Goal: Transaction & Acquisition: Purchase product/service

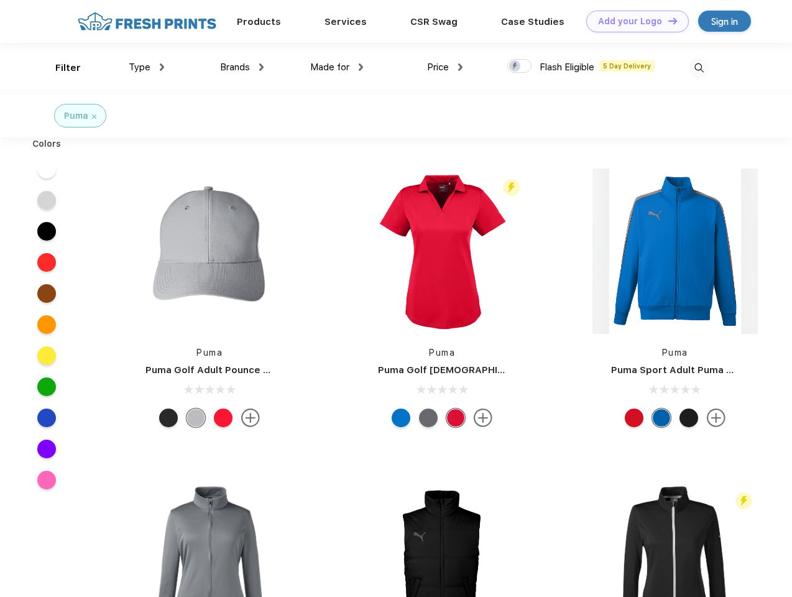
click at [633, 21] on link "Add your Logo Design Tool" at bounding box center [637, 22] width 103 height 22
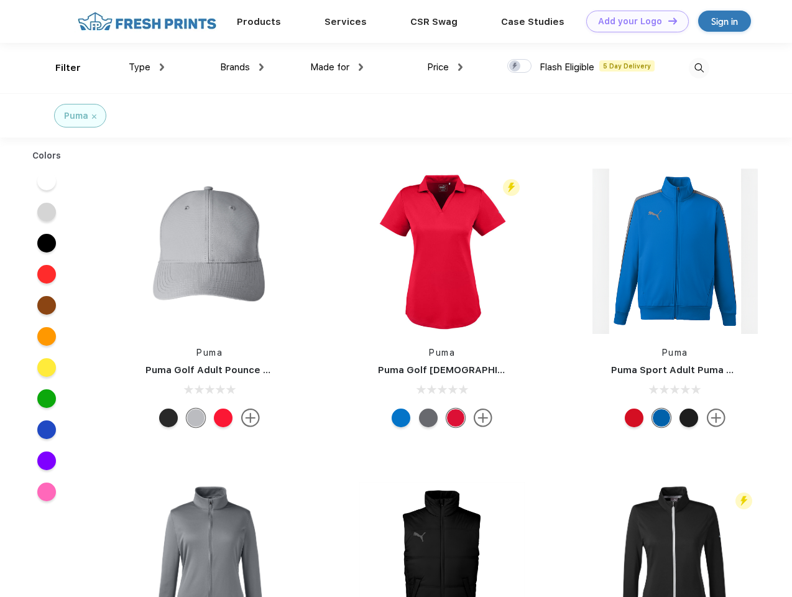
click at [0, 0] on div "Design Tool" at bounding box center [0, 0] width 0 height 0
click at [667, 21] on link "Add your Logo Design Tool" at bounding box center [637, 22] width 103 height 22
click at [60, 68] on div "Filter" at bounding box center [67, 68] width 25 height 14
click at [147, 67] on span "Type" at bounding box center [140, 67] width 22 height 11
click at [242, 67] on span "Brands" at bounding box center [235, 67] width 30 height 11
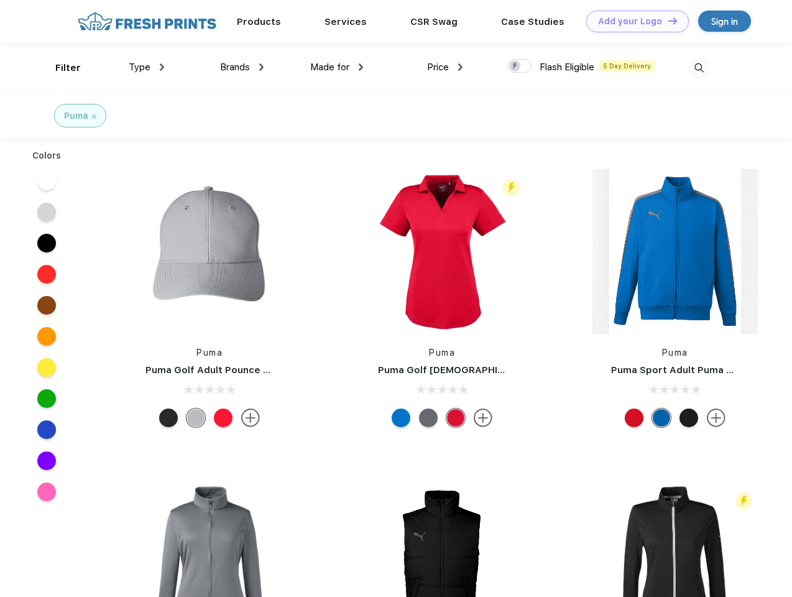
click at [337, 67] on span "Made for" at bounding box center [329, 67] width 39 height 11
click at [445, 67] on span "Price" at bounding box center [438, 67] width 22 height 11
click at [520, 67] on div at bounding box center [519, 66] width 24 height 14
click at [516, 67] on input "checkbox" at bounding box center [511, 62] width 8 height 8
click at [699, 68] on img at bounding box center [699, 68] width 21 height 21
